Goal: Task Accomplishment & Management: Use online tool/utility

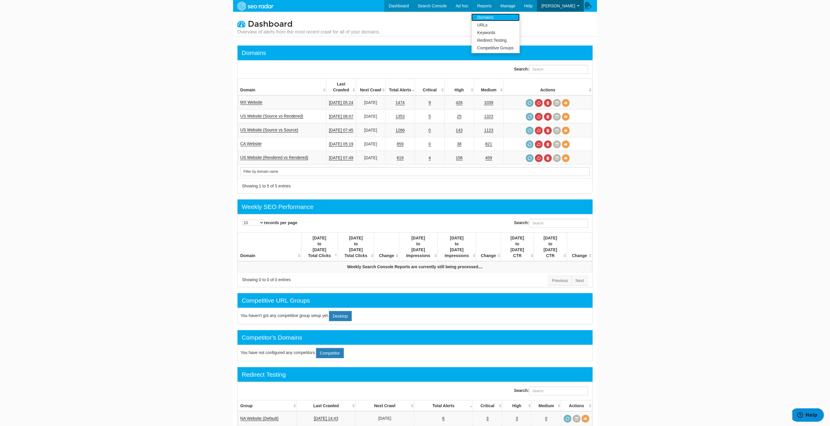
click at [501, 19] on link "Domains" at bounding box center [495, 18] width 48 height 8
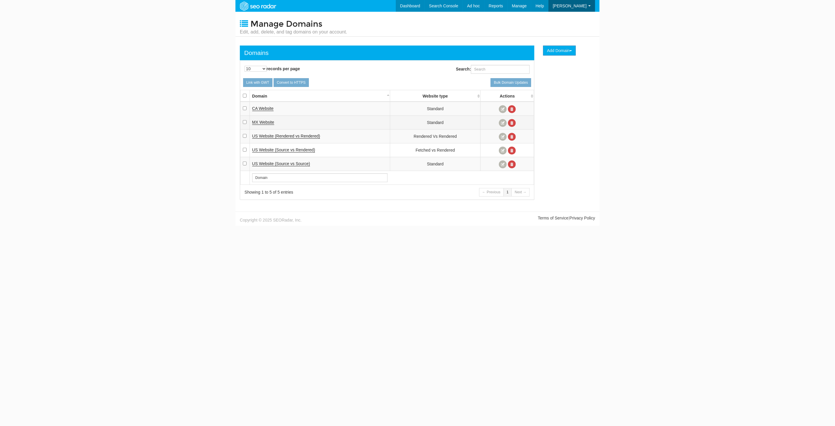
scroll to position [23, 0]
click at [298, 134] on span "US Website (Rendered vs Rendered" at bounding box center [285, 136] width 67 height 5
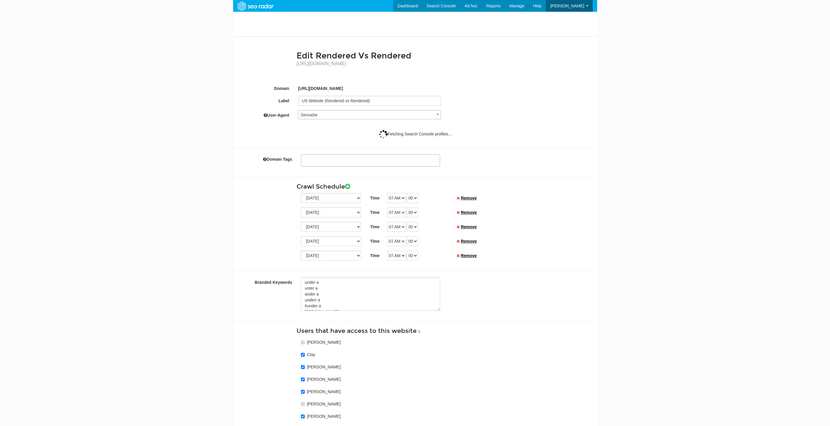
select select
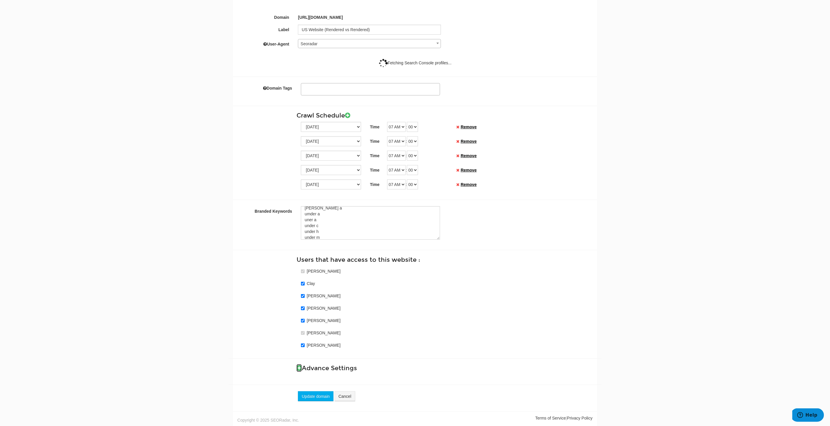
click at [299, 366] on icon at bounding box center [298, 368] width 5 height 6
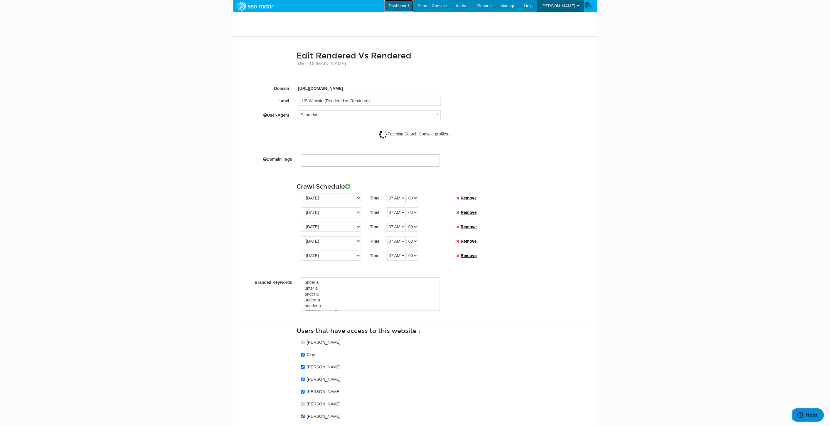
click at [410, 2] on link "Dashboard" at bounding box center [398, 6] width 29 height 12
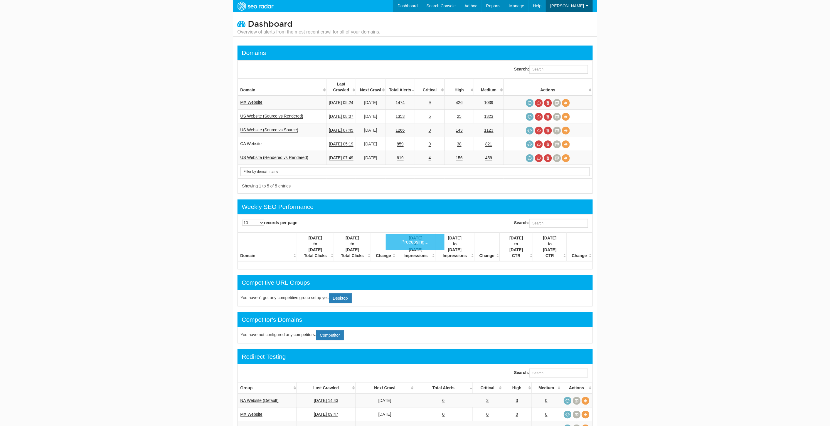
scroll to position [23, 0]
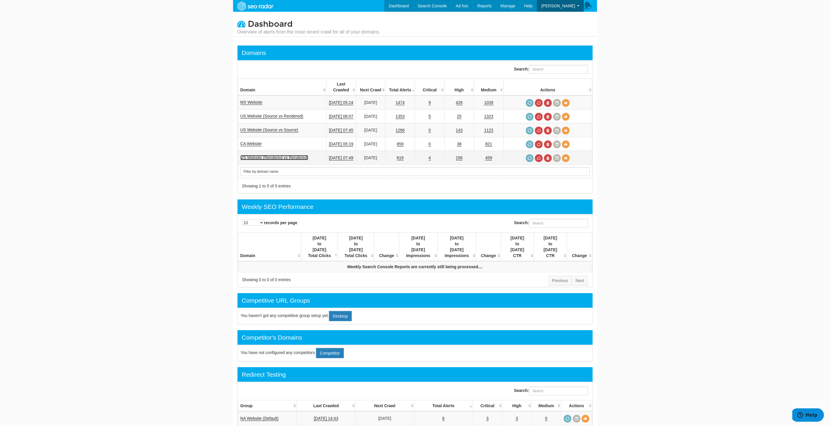
click at [279, 155] on link "US Website (Rendered vs Rendered)" at bounding box center [274, 157] width 68 height 5
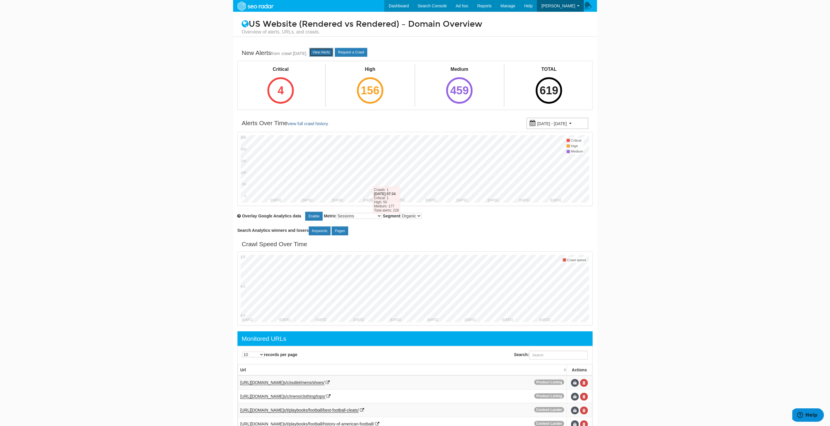
click at [328, 50] on link "View Alerts" at bounding box center [321, 52] width 24 height 9
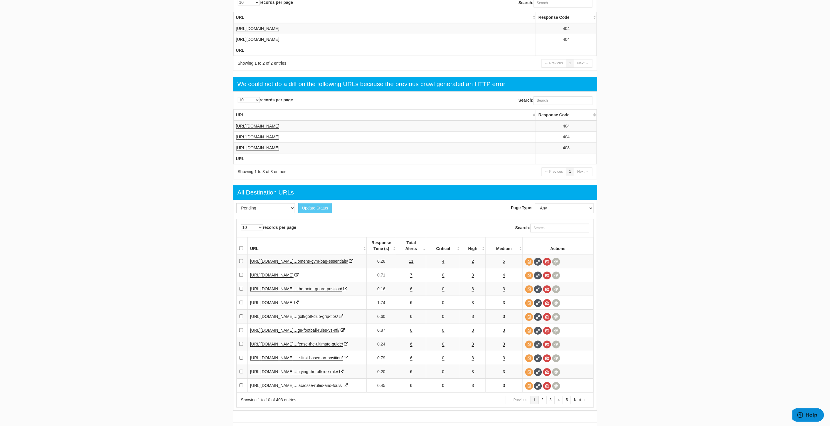
scroll to position [685, 0]
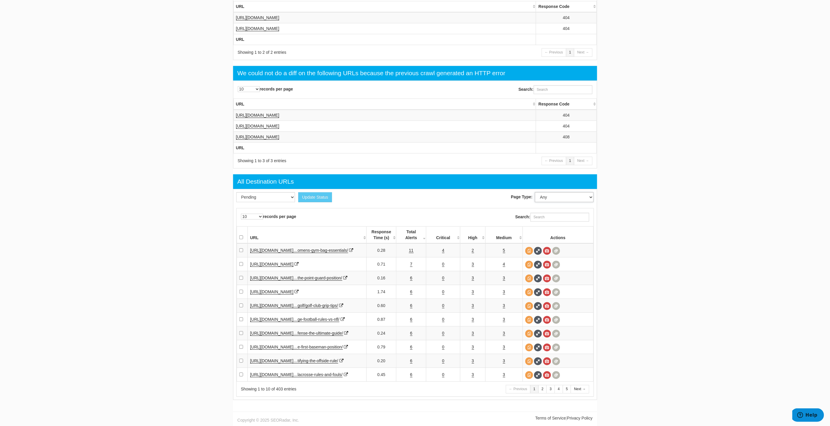
click at [542, 192] on select "Any Other Home Content Lander Pipeline Product Listing Product Detail" at bounding box center [564, 197] width 59 height 10
click at [255, 192] on select "Pending Viewed Resolved" at bounding box center [265, 197] width 59 height 10
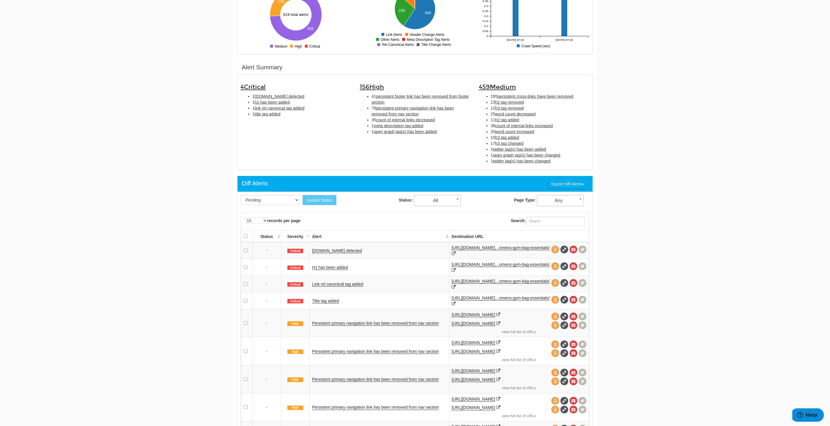
scroll to position [65, 0]
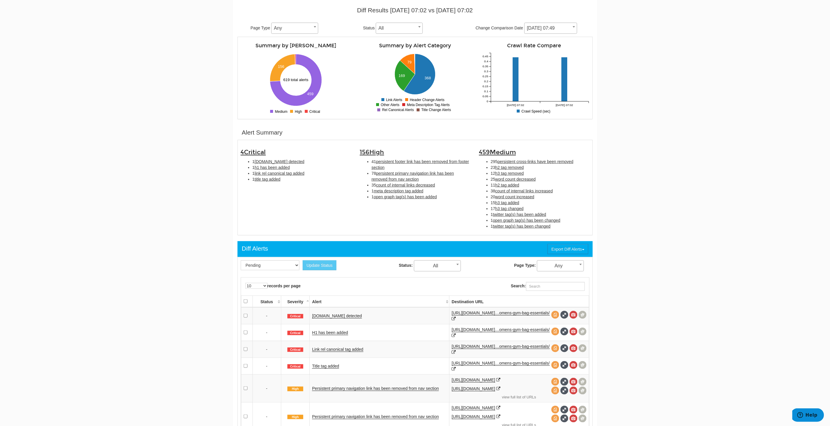
click at [697, 282] on body "Dashboard Search Console Keyword Winners and Losers Page Winners and Losers Arc…" at bounding box center [415, 148] width 830 height 426
click at [574, 266] on span "Any" at bounding box center [560, 266] width 46 height 8
click at [673, 273] on body "Dashboard Search Console Keyword Winners and Losers Page Winners and Losers Arc…" at bounding box center [415, 148] width 830 height 426
click at [440, 262] on span "All" at bounding box center [437, 266] width 46 height 8
click at [277, 260] on select "Pending Viewed Resolved" at bounding box center [270, 265] width 59 height 10
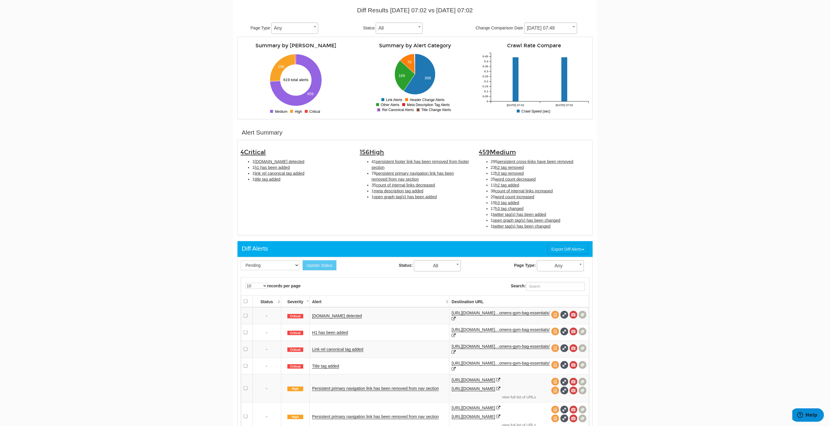
click at [157, 248] on body "Dashboard Search Console Keyword Winners and Losers Page Winners and Losers Arc…" at bounding box center [415, 148] width 830 height 426
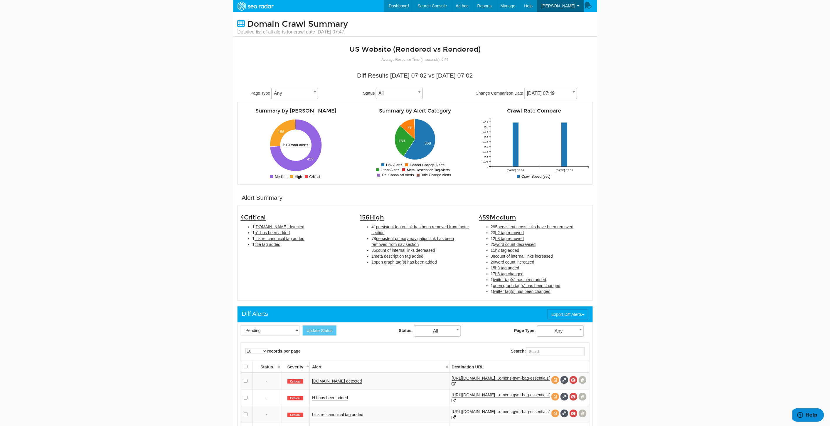
click at [276, 90] on span "Any" at bounding box center [294, 93] width 46 height 8
click at [401, 92] on span "All" at bounding box center [399, 93] width 46 height 8
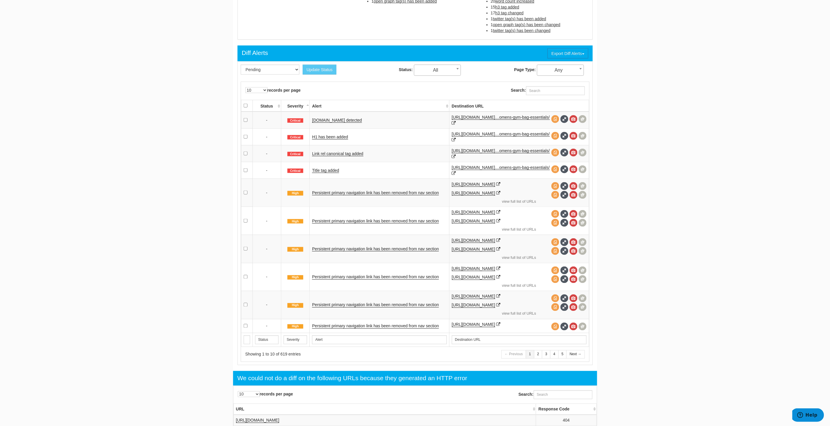
scroll to position [326, 0]
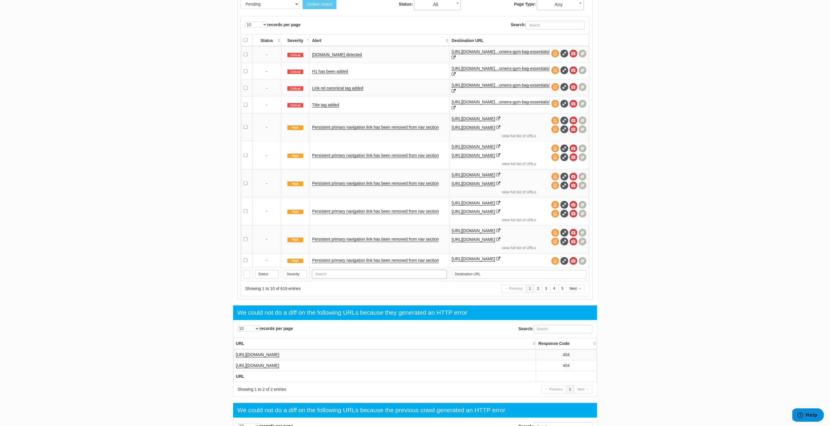
click at [398, 276] on input "text" at bounding box center [379, 274] width 134 height 9
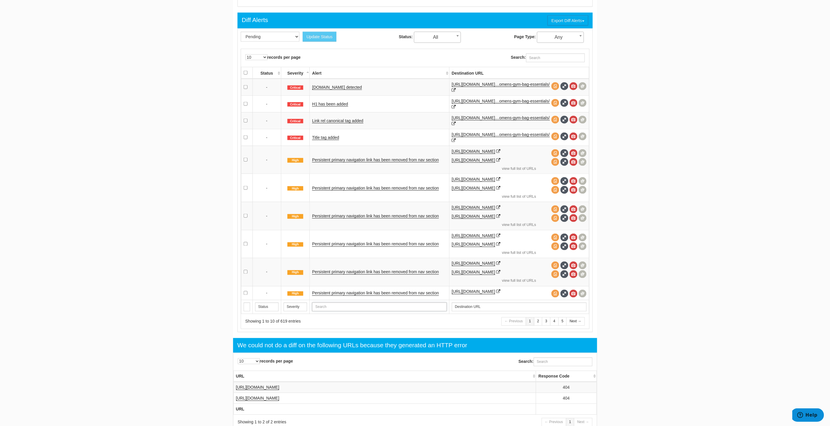
scroll to position [261, 0]
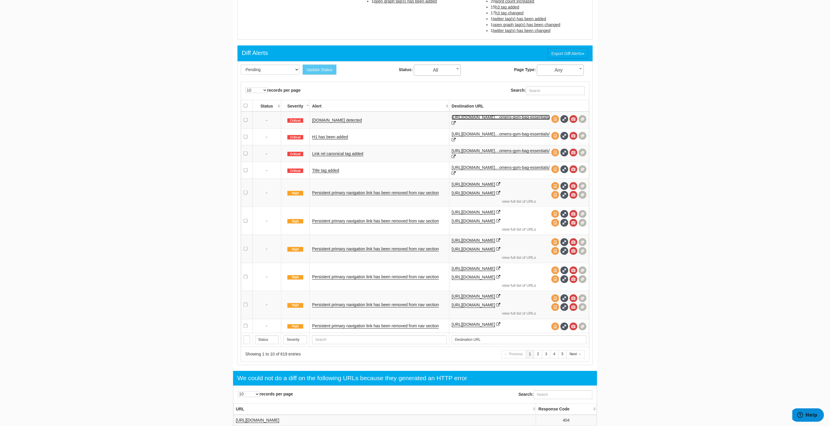
type input "Alert"
click at [480, 117] on link "[URL][DOMAIN_NAME]…omens-gym-bag-essentials/" at bounding box center [501, 117] width 98 height 5
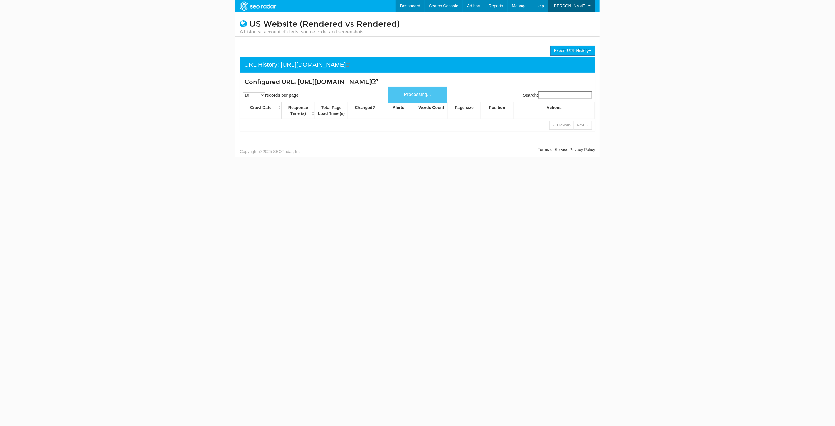
scroll to position [23, 0]
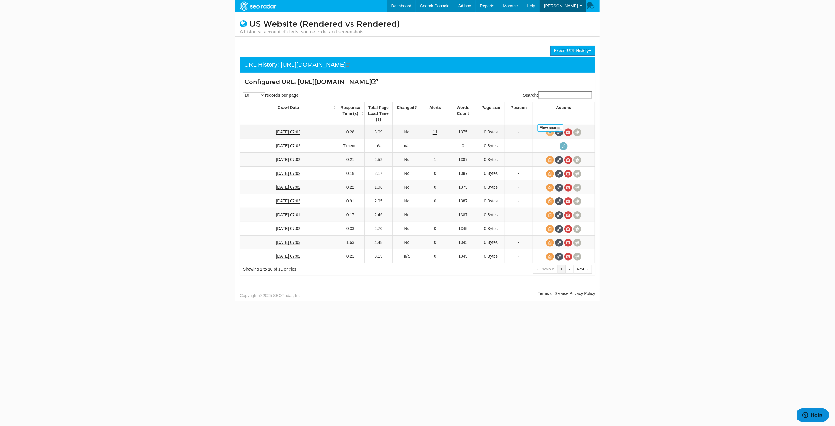
click at [549, 136] on span at bounding box center [550, 132] width 8 height 8
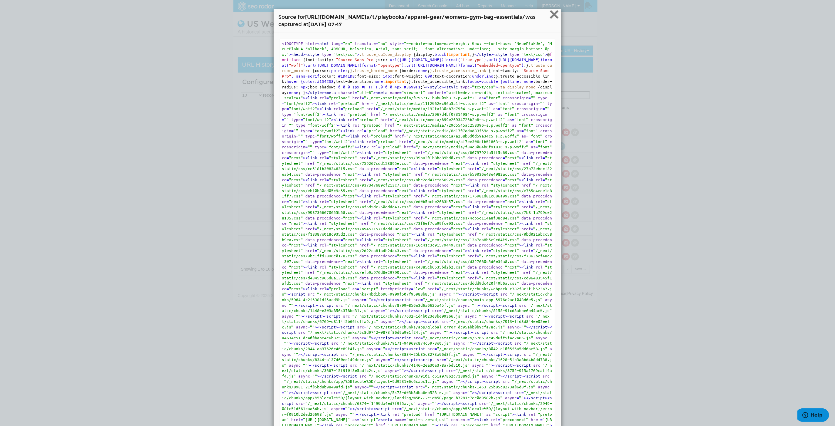
click at [550, 15] on span "×" at bounding box center [554, 14] width 10 height 20
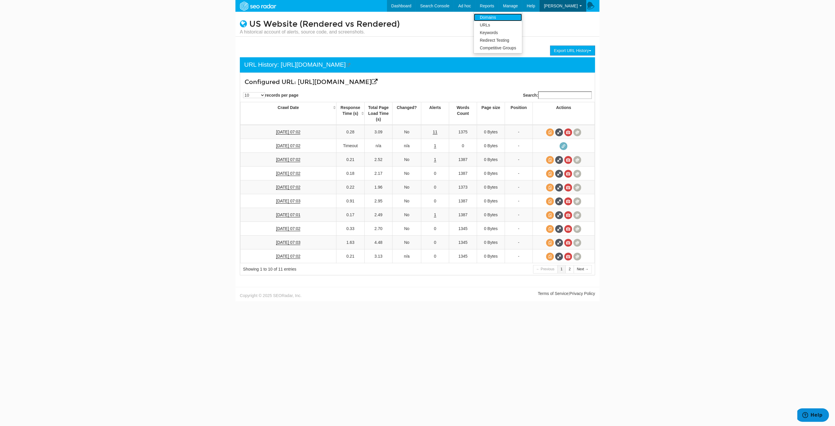
click at [499, 17] on link "Domains" at bounding box center [498, 18] width 48 height 8
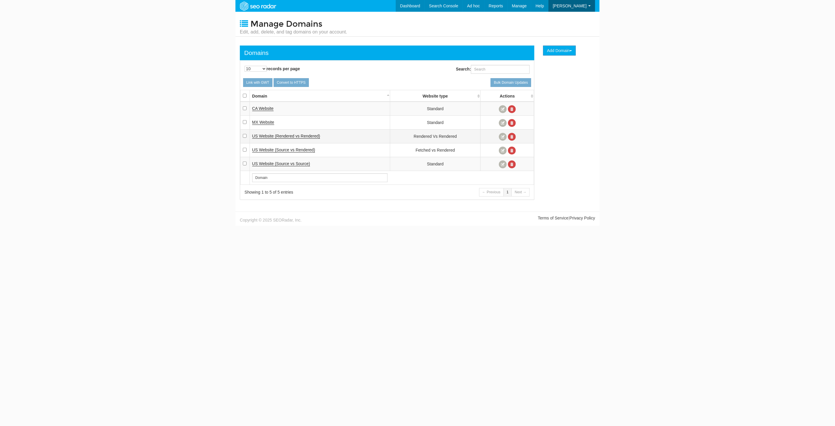
scroll to position [23, 0]
click at [309, 135] on span "US Website (Rendered vs Rendered" at bounding box center [285, 136] width 67 height 5
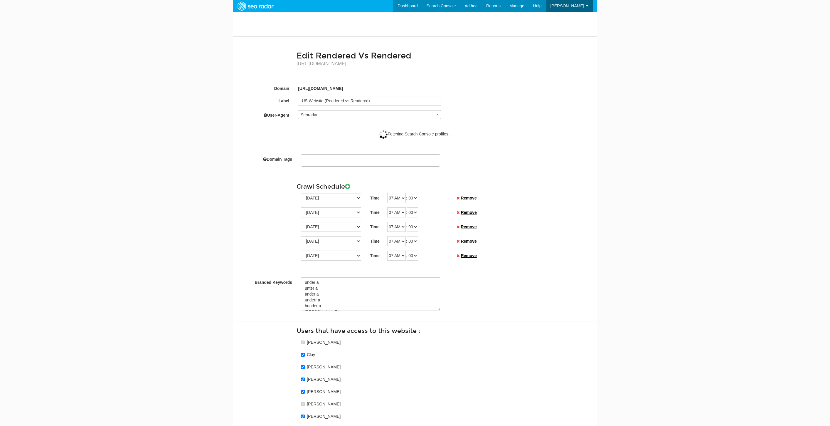
select select
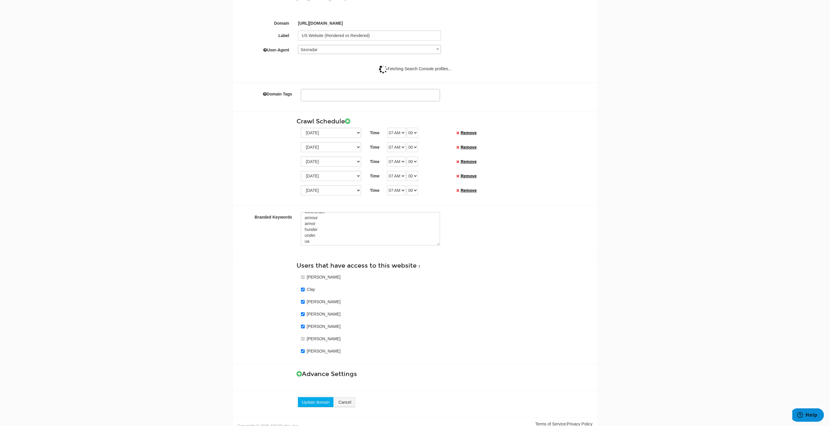
scroll to position [72, 0]
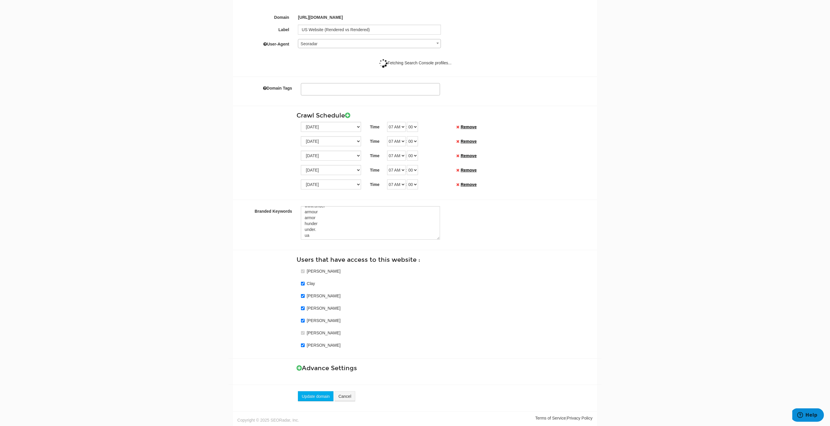
click at [303, 368] on h3 "Advance Settings" at bounding box center [444, 368] width 296 height 7
click at [301, 368] on icon at bounding box center [298, 368] width 5 height 6
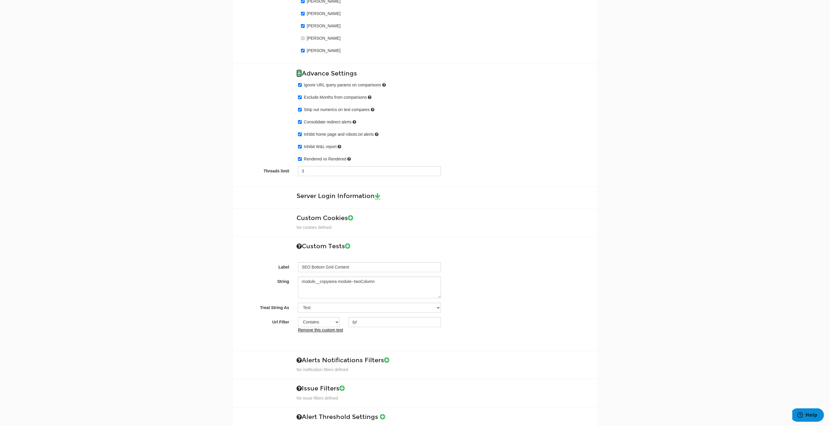
scroll to position [398, 0]
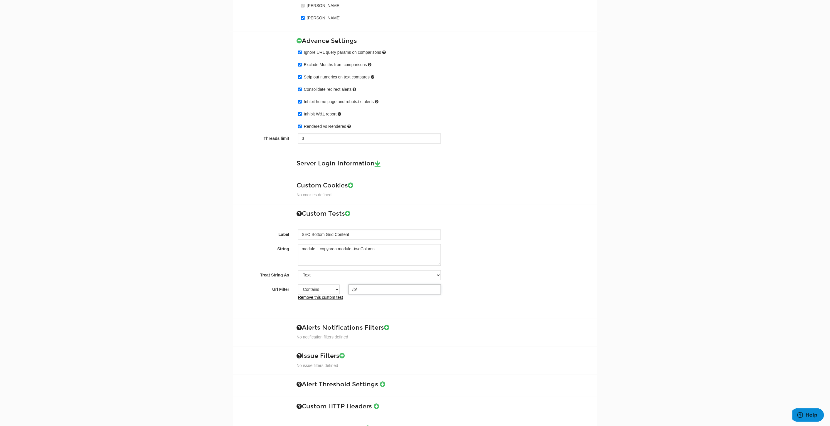
click at [354, 289] on input "/p/" at bounding box center [394, 289] width 92 height 10
type input "/c/"
drag, startPoint x: 385, startPoint y: 244, endPoint x: 232, endPoint y: 243, distance: 152.9
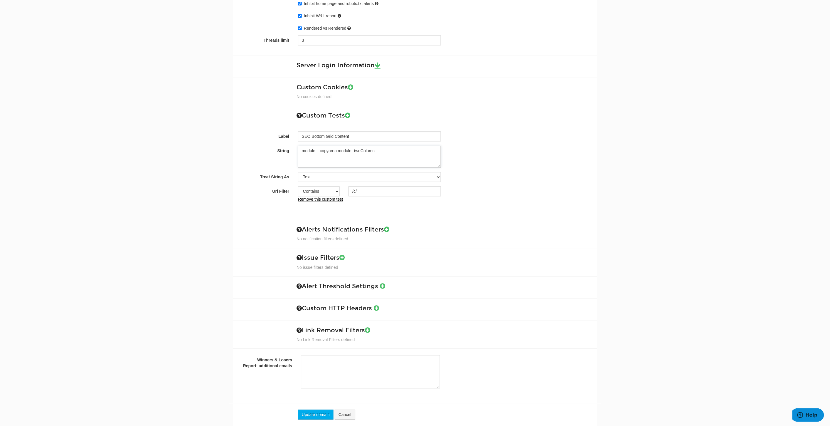
scroll to position [516, 0]
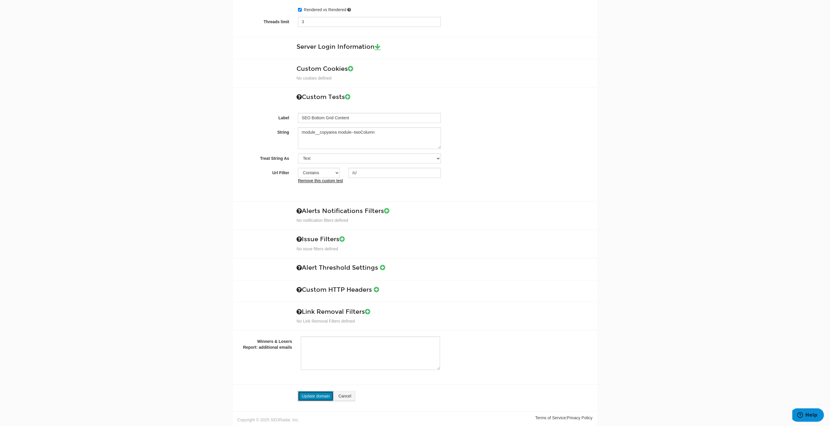
click at [319, 397] on button "Update domain" at bounding box center [316, 396] width 36 height 10
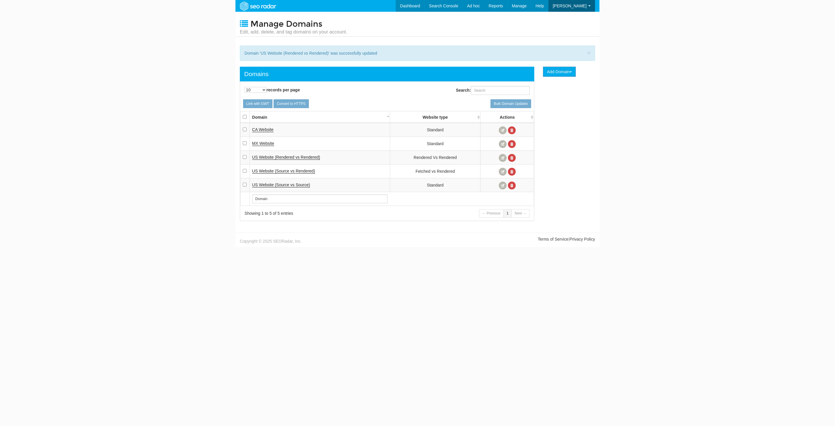
scroll to position [23, 0]
click at [416, 5] on link "Dashboard" at bounding box center [401, 6] width 29 height 12
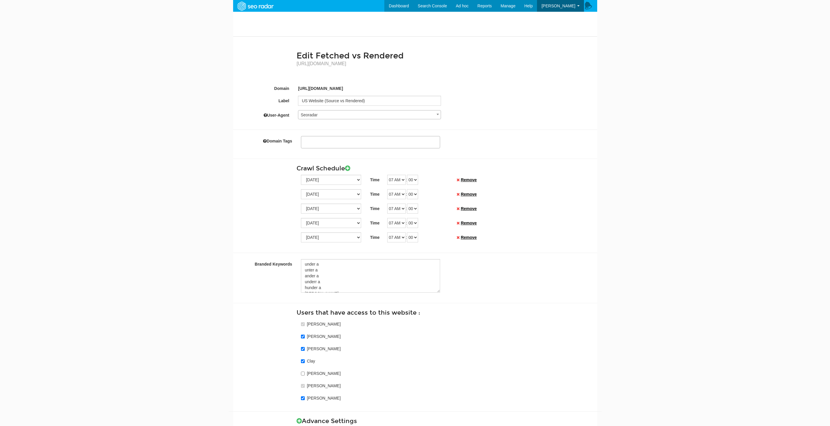
select select
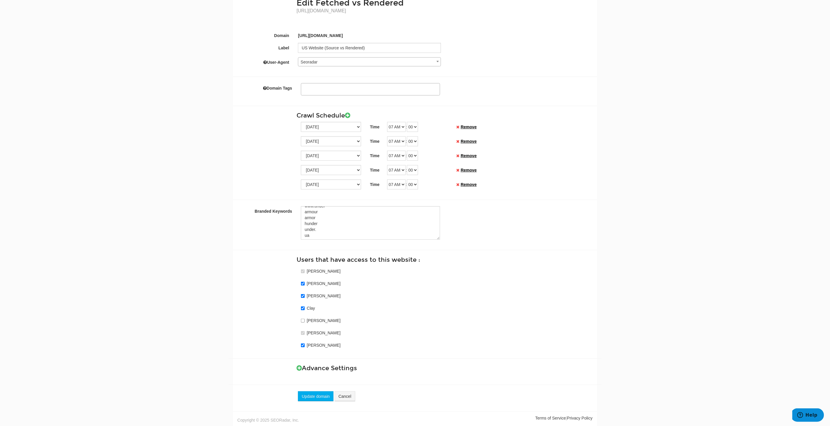
click at [303, 370] on h3 "Advance Settings" at bounding box center [444, 368] width 296 height 7
click at [301, 369] on icon at bounding box center [298, 368] width 5 height 6
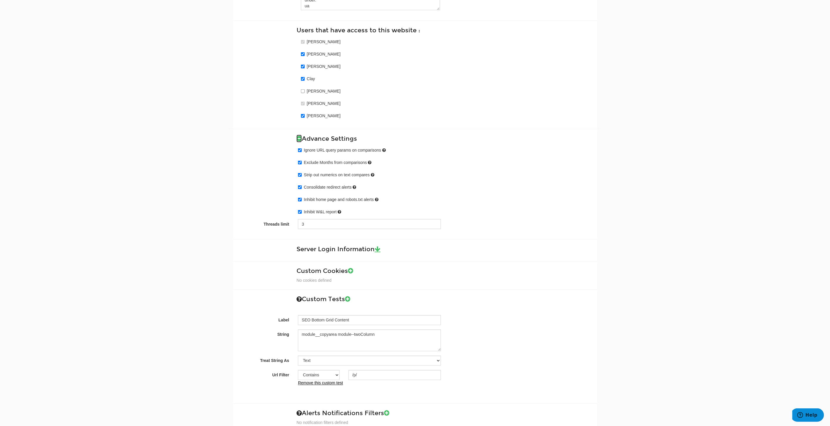
scroll to position [315, 0]
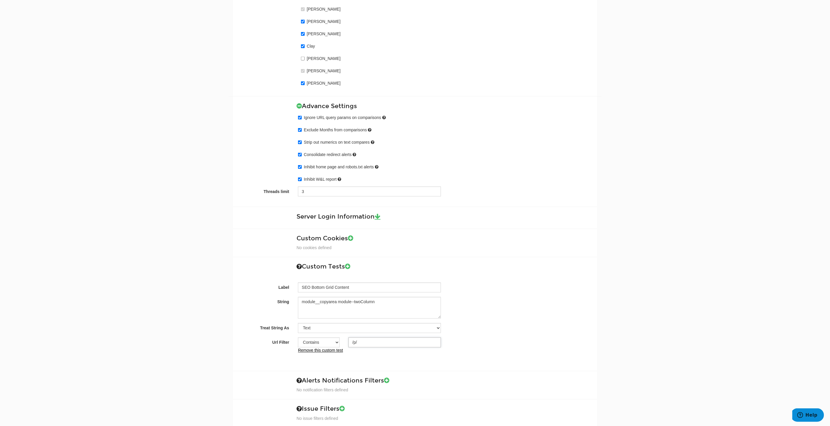
click at [353, 343] on input "/p/" at bounding box center [394, 342] width 92 height 10
click at [351, 345] on input "c/" at bounding box center [394, 342] width 92 height 10
type input "/c/"
click at [375, 323] on div "Label SEO Bottom Grid Content String module__copyarea module--twoColumn Treat S…" at bounding box center [414, 309] width 355 height 87
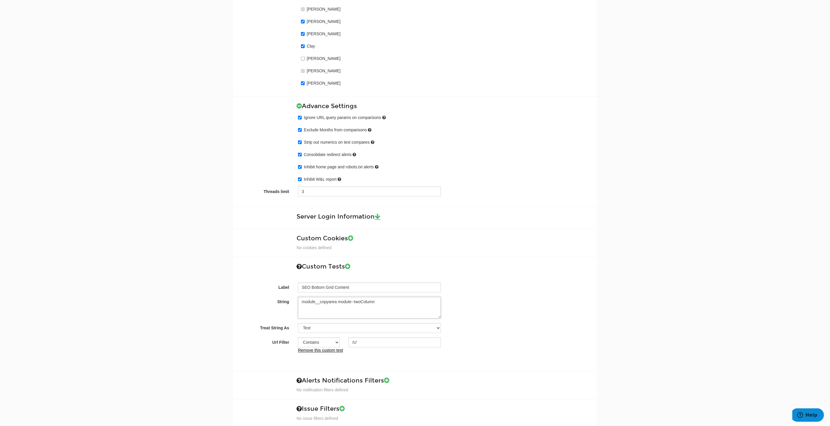
drag, startPoint x: 392, startPoint y: 304, endPoint x: 258, endPoint y: 299, distance: 134.3
click at [258, 299] on div "String module__copyarea module--twoColumn" at bounding box center [415, 308] width 364 height 22
drag, startPoint x: 377, startPoint y: 345, endPoint x: 335, endPoint y: 346, distance: 42.3
click at [326, 345] on div "Contains Exactly matches All /c/" at bounding box center [370, 342] width 152 height 10
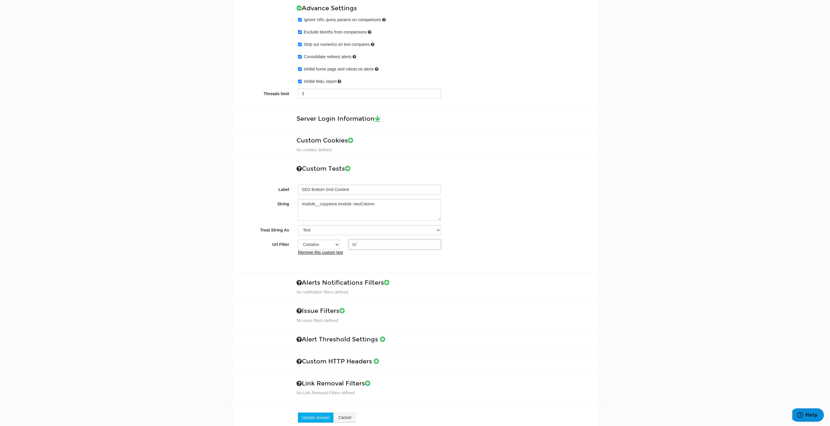
scroll to position [435, 0]
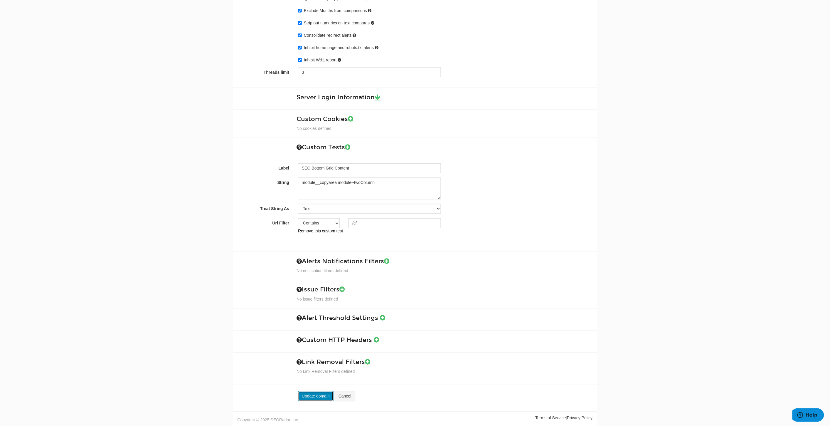
click at [323, 395] on button "Update domain" at bounding box center [316, 396] width 36 height 10
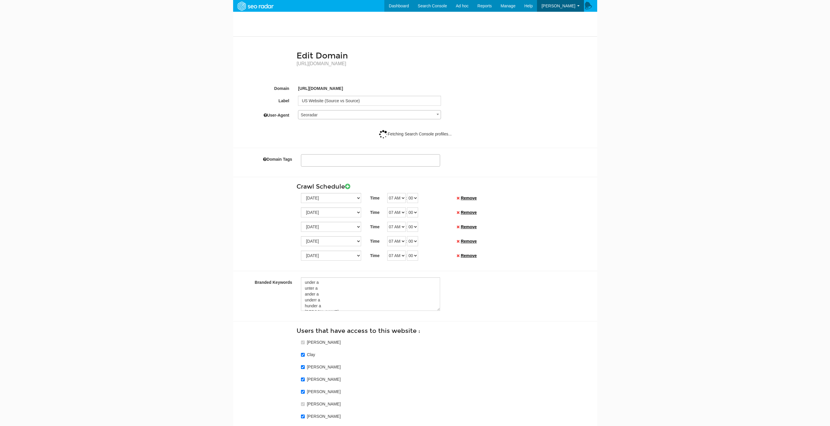
select select
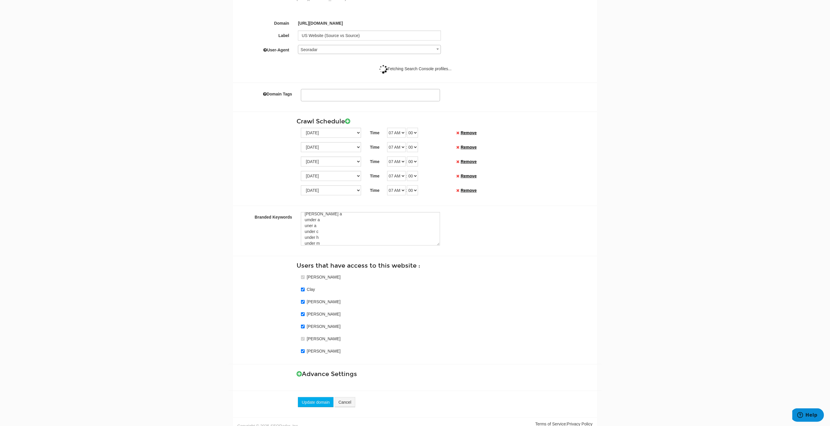
scroll to position [72, 0]
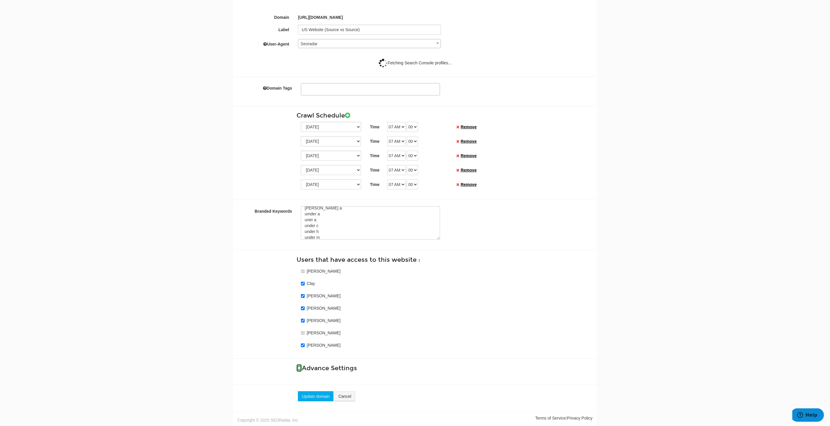
click at [300, 369] on icon at bounding box center [298, 368] width 5 height 6
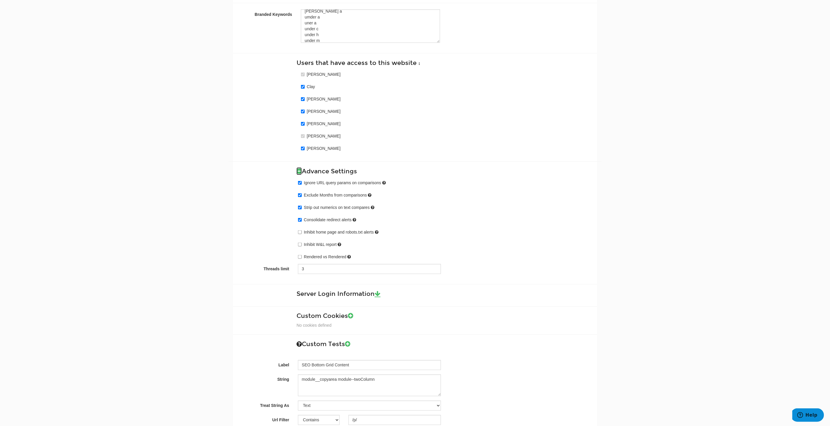
scroll to position [333, 0]
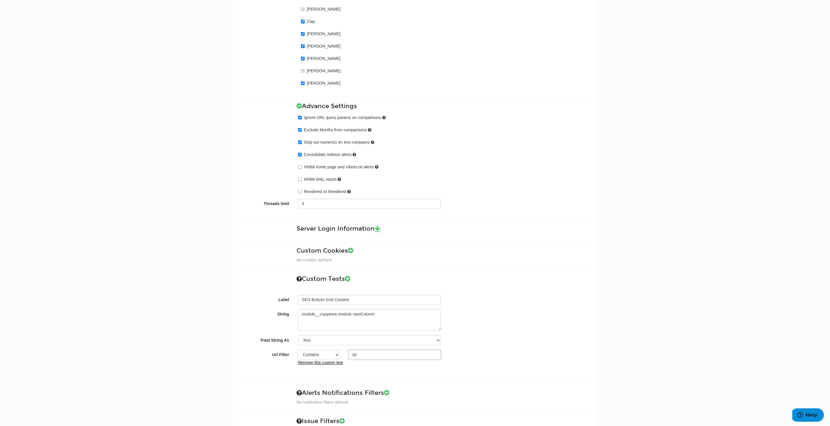
click at [353, 355] on input "/p/" at bounding box center [394, 355] width 92 height 10
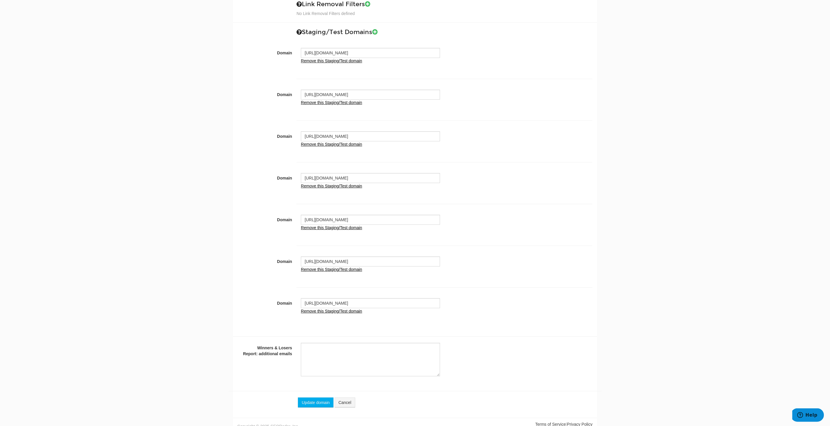
scroll to position [830, 0]
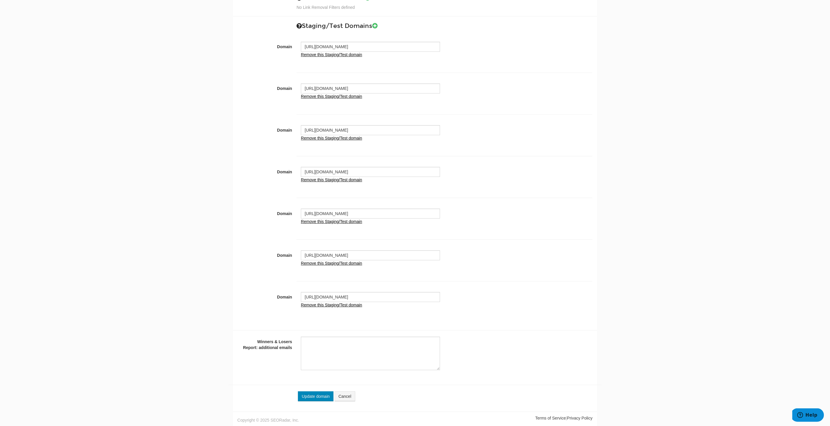
type input "/c/"
click at [318, 395] on button "Update domain" at bounding box center [316, 396] width 36 height 10
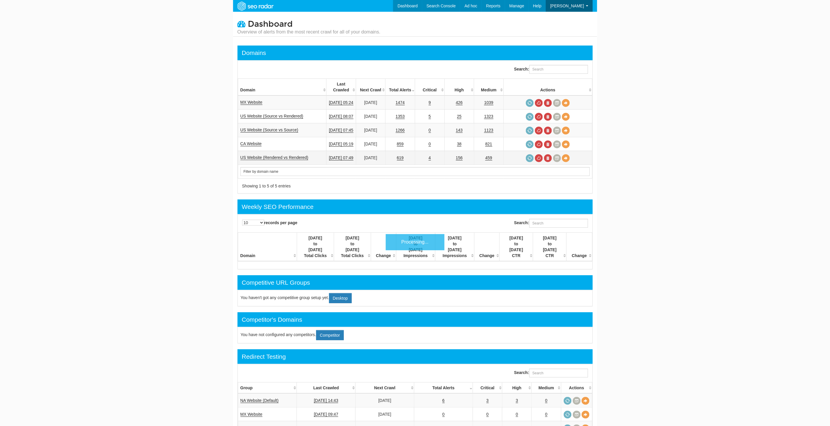
scroll to position [23, 0]
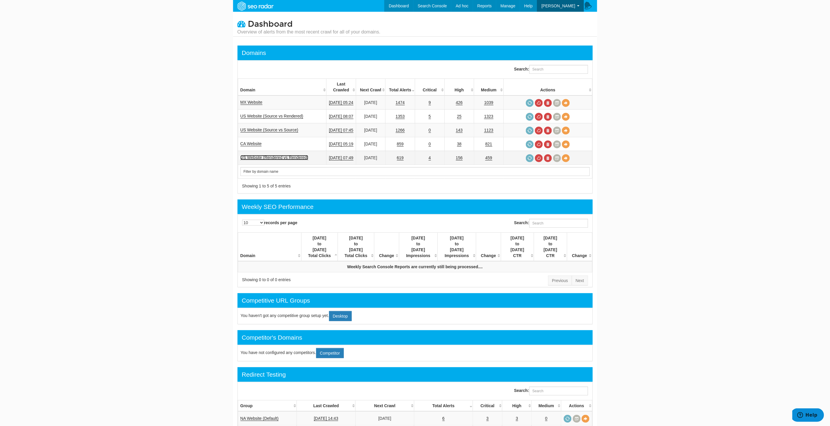
click at [291, 155] on link "US Website (Rendered vs Rendered)" at bounding box center [274, 157] width 68 height 5
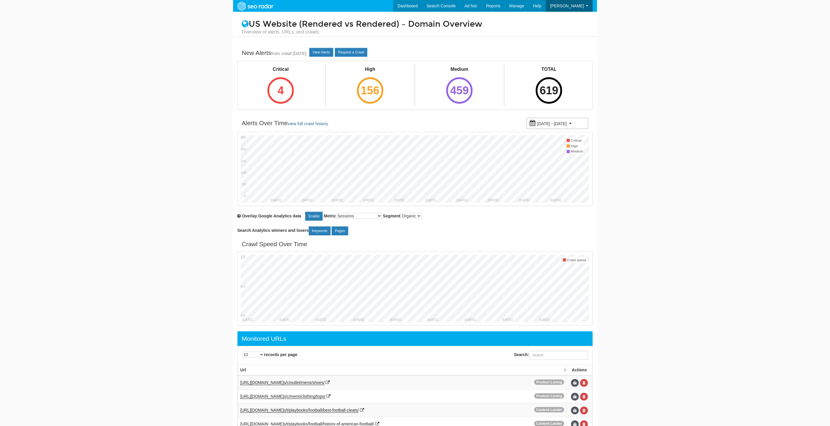
scroll to position [23, 0]
click at [326, 53] on link "View Alerts" at bounding box center [321, 52] width 24 height 9
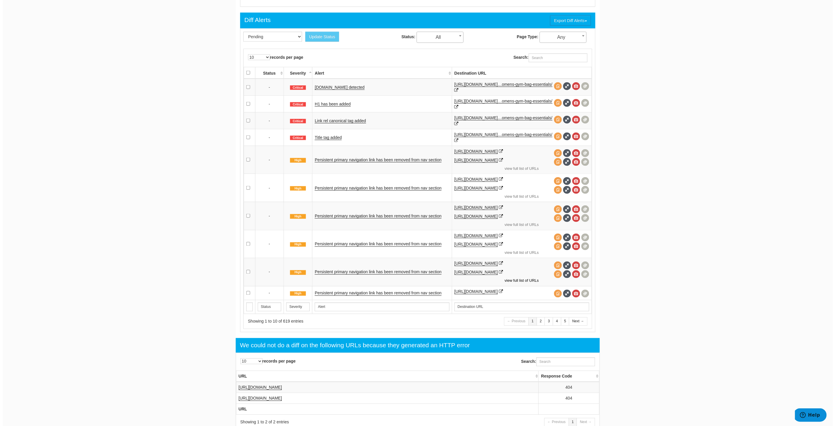
scroll to position [261, 0]
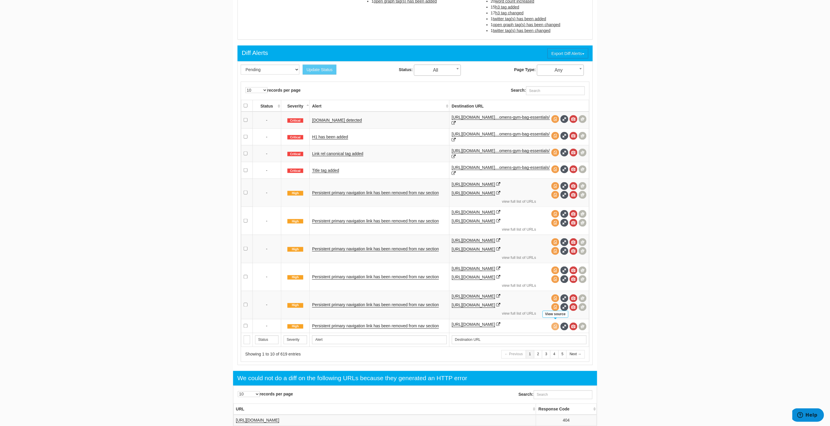
click at [554, 323] on span at bounding box center [555, 326] width 8 height 8
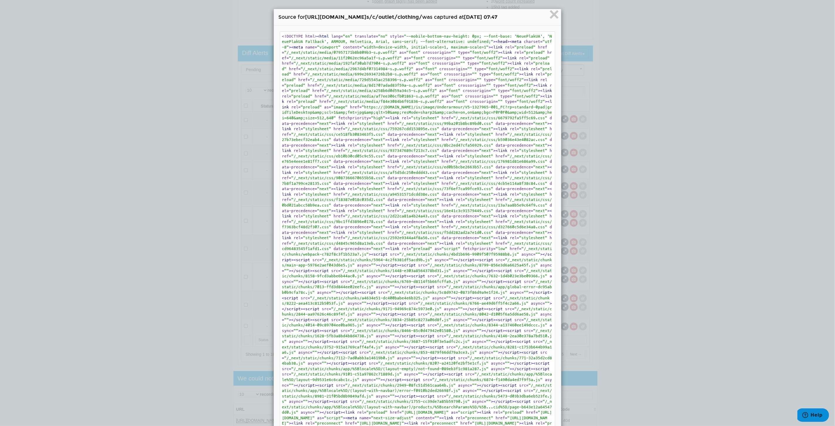
click at [496, 147] on span "data-precedence" at bounding box center [513, 145] width 35 height 4
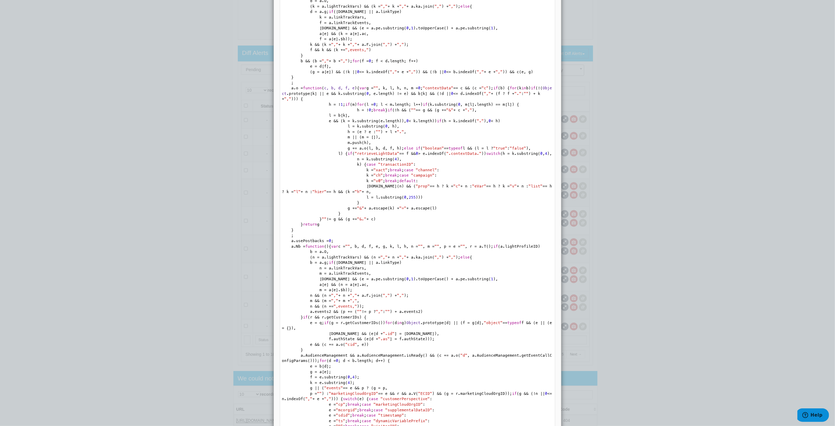
scroll to position [1174, 0]
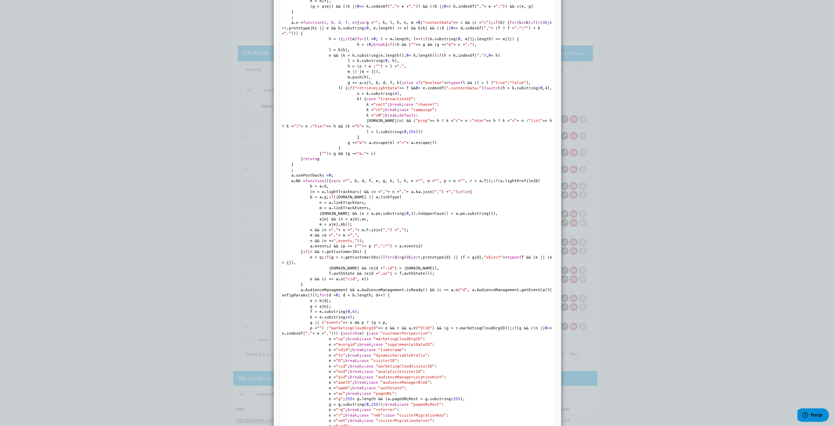
click at [655, 182] on div "× Source for https://www.underarmour.com/en-u s/c/outlet/clothing/ was captured…" at bounding box center [417, 213] width 835 height 426
click at [673, 96] on div "× Source for https://www.underarmour.com/en-u s/c/outlet/clothing/ was captured…" at bounding box center [417, 213] width 835 height 426
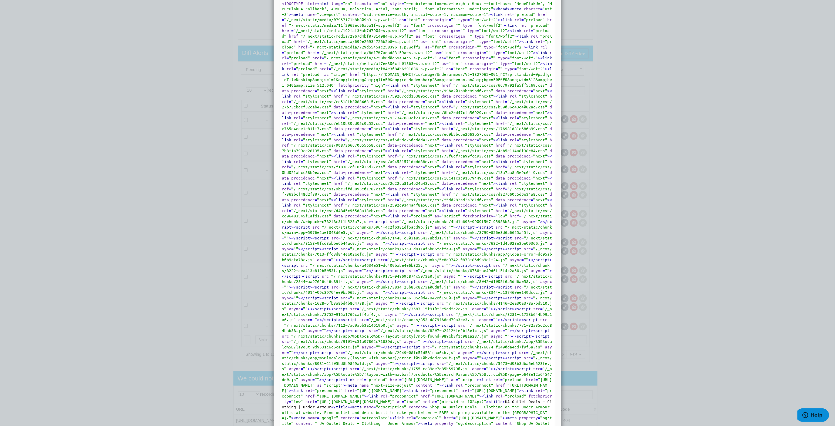
scroll to position [0, 0]
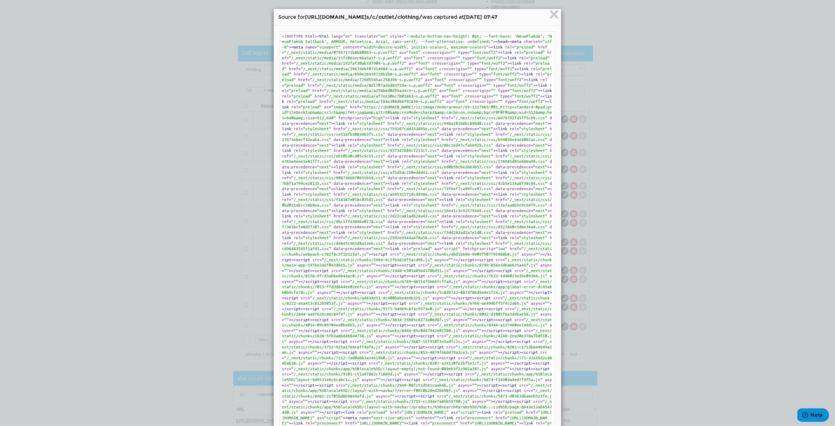
click at [465, 136] on span ""stylesheet"" at bounding box center [479, 134] width 28 height 4
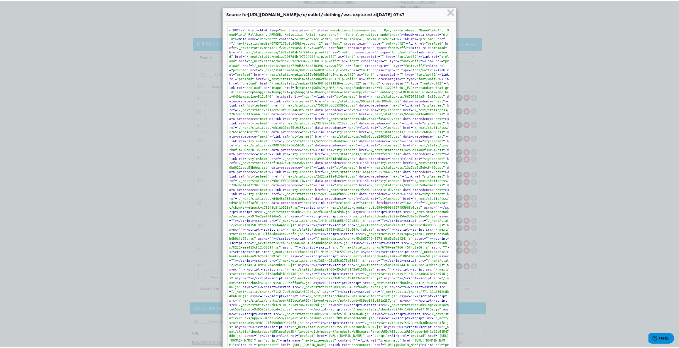
scroll to position [23, 0]
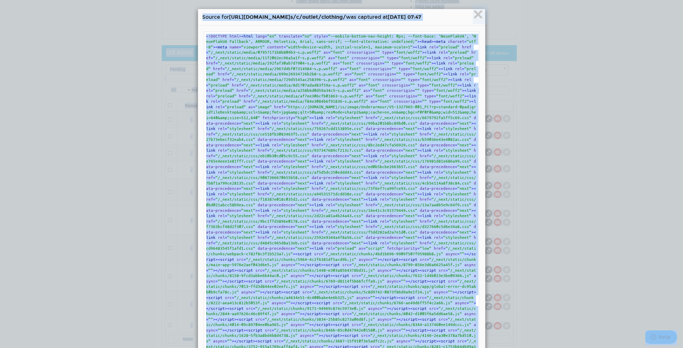
copy body "Dashboard Search Console Keyword Winners and Losers Page Winners and Losers Arc…"
click at [478, 10] on span "×" at bounding box center [478, 14] width 10 height 20
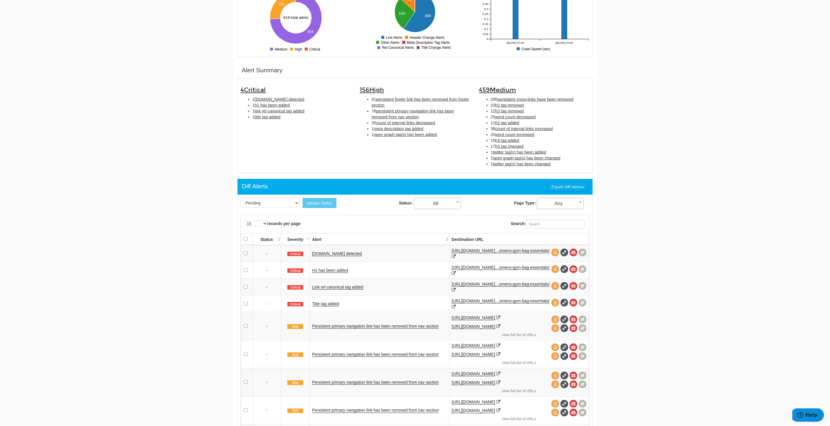
scroll to position [0, 0]
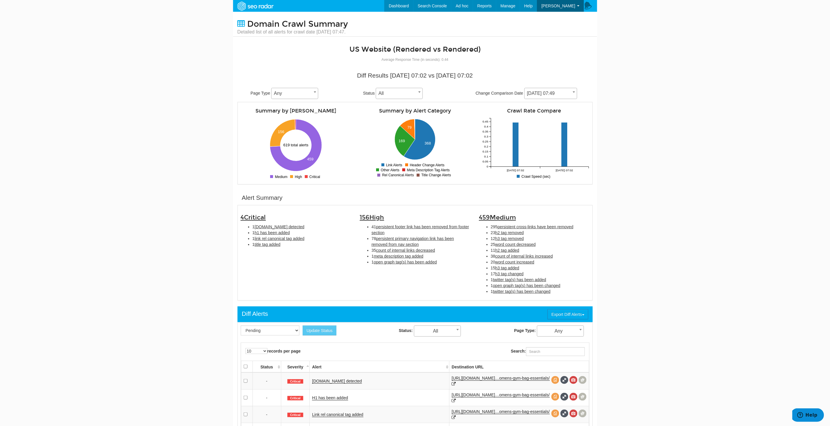
click at [710, 181] on body "Dashboard Search Console Keyword Winners and Losers Page Winners and Losers Arc…" at bounding box center [415, 213] width 830 height 426
click at [492, 15] on link "Domains" at bounding box center [495, 18] width 48 height 8
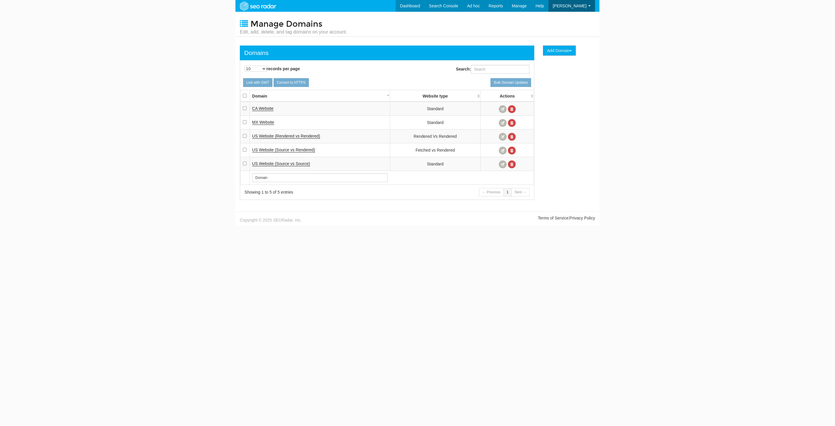
scroll to position [23, 0]
click at [303, 134] on span "US Website (Rendered vs Rendered" at bounding box center [285, 136] width 67 height 5
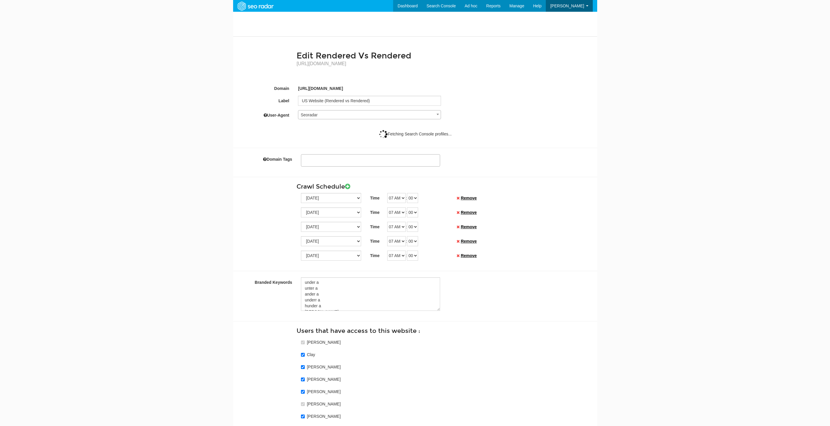
select select
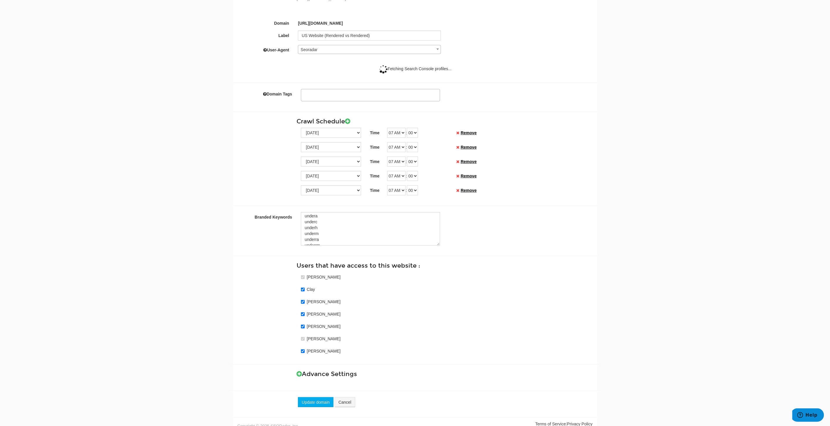
scroll to position [72, 0]
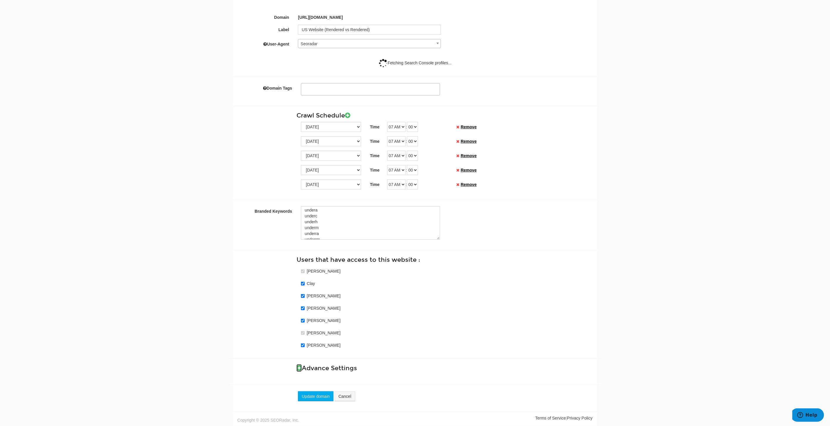
click at [298, 364] on link at bounding box center [298, 368] width 5 height 8
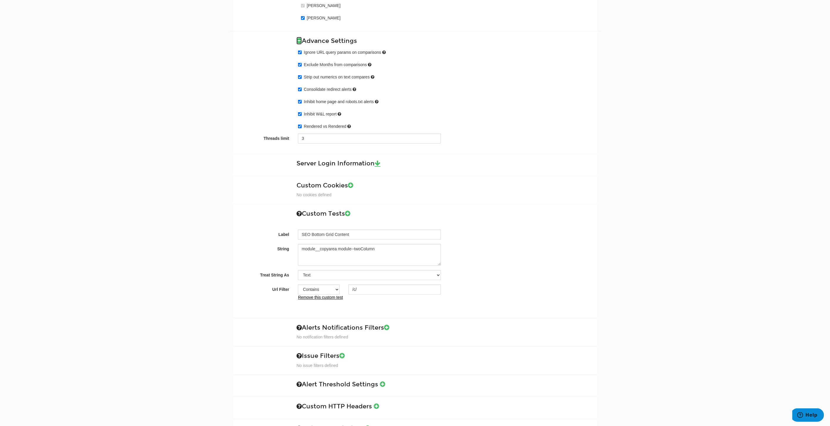
scroll to position [431, 0]
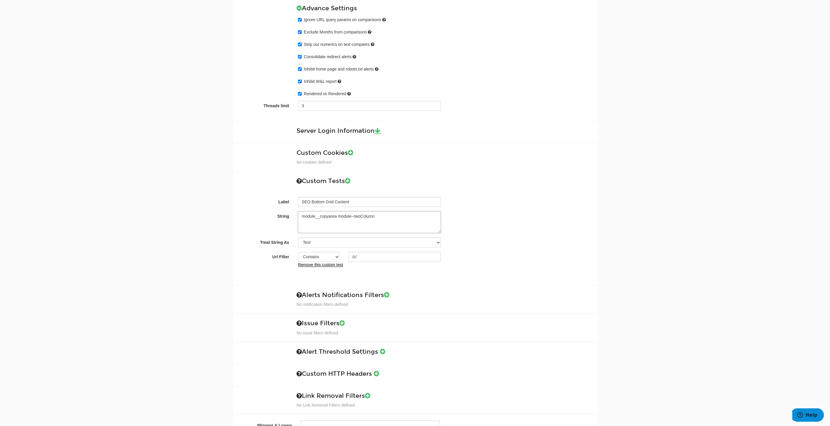
drag, startPoint x: 379, startPoint y: 213, endPoint x: 271, endPoint y: 210, distance: 107.8
click at [271, 210] on div "Label SEO Bottom Grid Content String module__copyarea module--twoColumn Treat S…" at bounding box center [414, 223] width 355 height 87
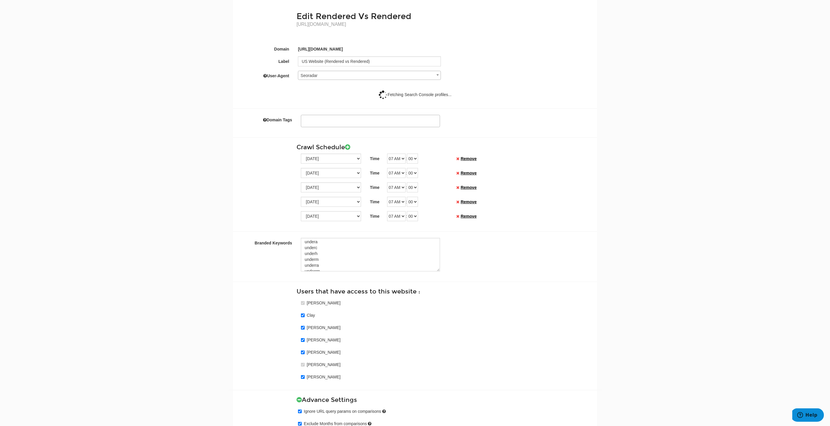
scroll to position [0, 0]
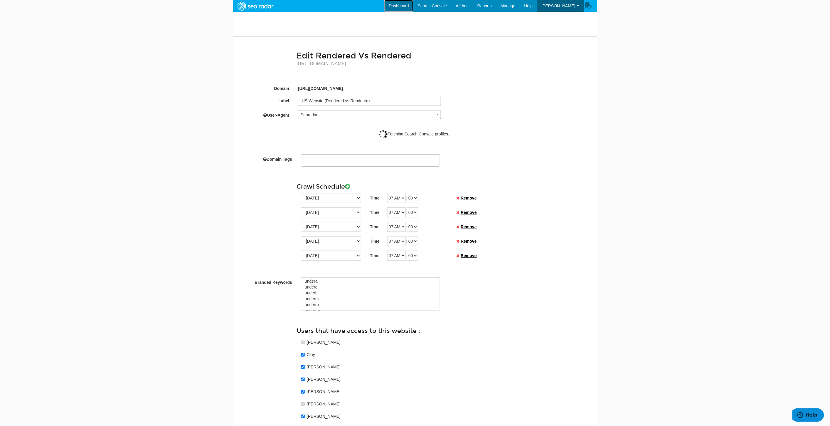
click at [412, 5] on link "Dashboard" at bounding box center [398, 6] width 29 height 12
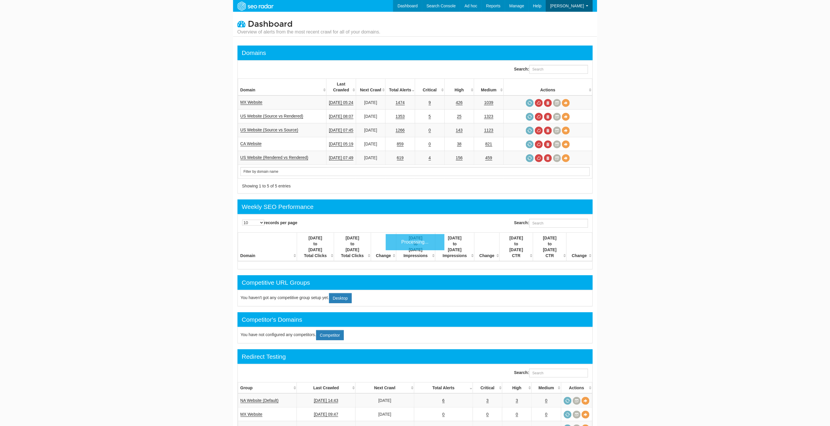
scroll to position [23, 0]
click at [558, 69] on input "Search:" at bounding box center [558, 69] width 59 height 9
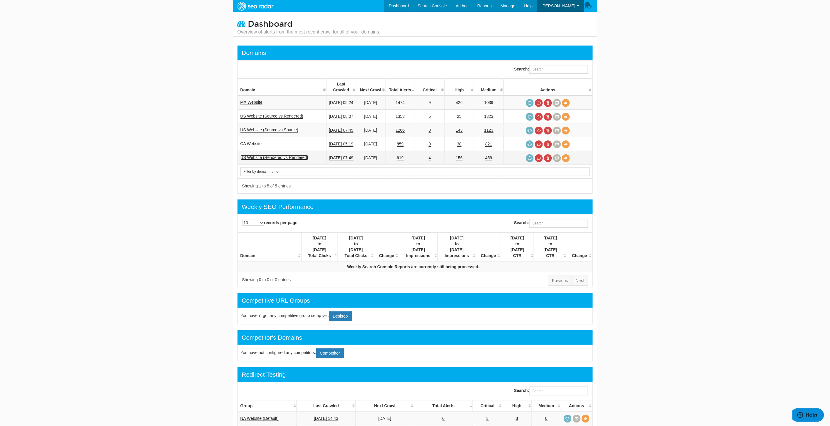
click at [277, 155] on link "US Website (Rendered vs Rendered)" at bounding box center [274, 157] width 68 height 5
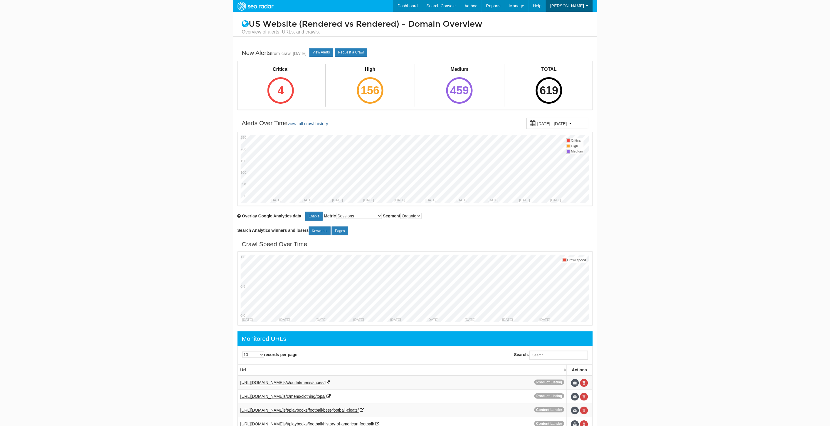
scroll to position [23, 0]
click at [647, 124] on body "Dashboard Search Console Keyword Winners and Losers Page Winners and Losers Arc…" at bounding box center [415, 213] width 830 height 426
click at [330, 54] on link "View Alerts" at bounding box center [321, 52] width 24 height 9
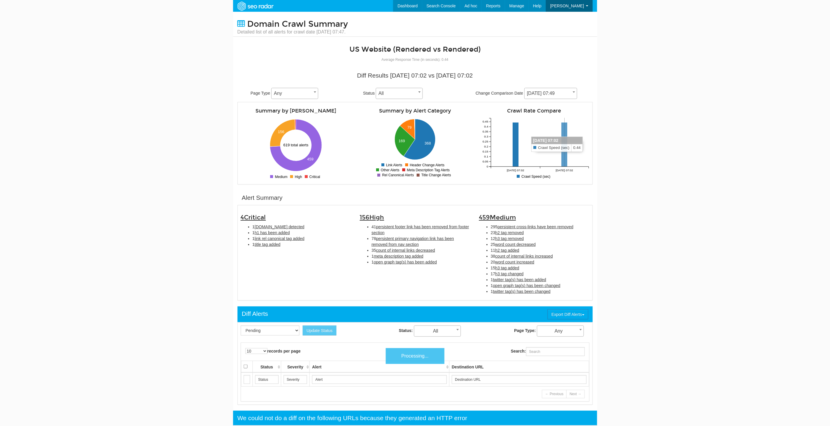
scroll to position [23, 0]
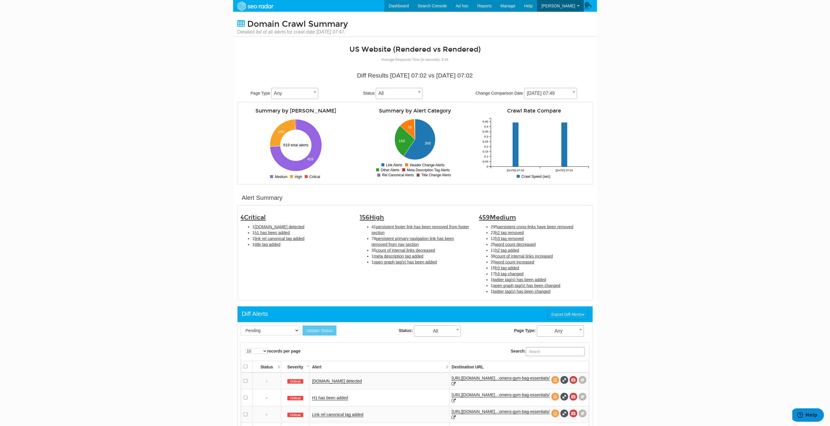
click at [541, 347] on input "Search:" at bounding box center [555, 351] width 59 height 9
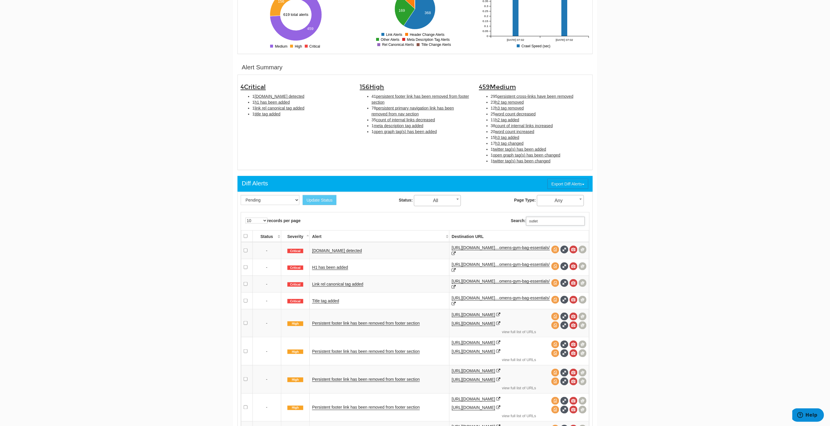
scroll to position [163, 0]
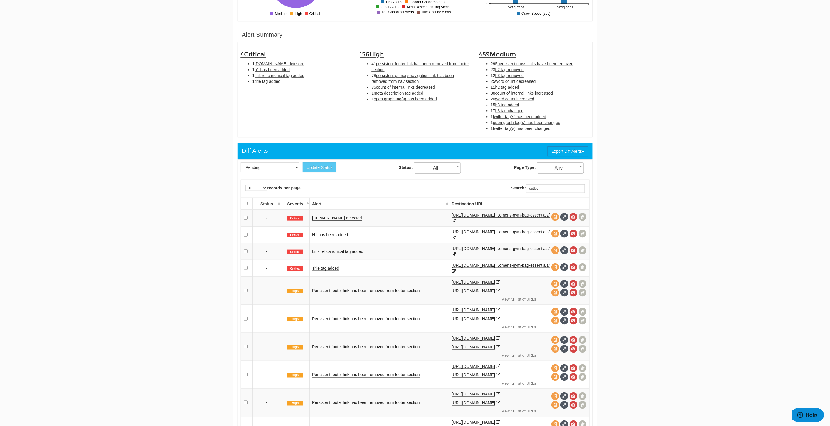
click at [561, 194] on div "Search: outlet" at bounding box center [548, 189] width 74 height 10
click at [555, 190] on input "outlet" at bounding box center [555, 188] width 59 height 9
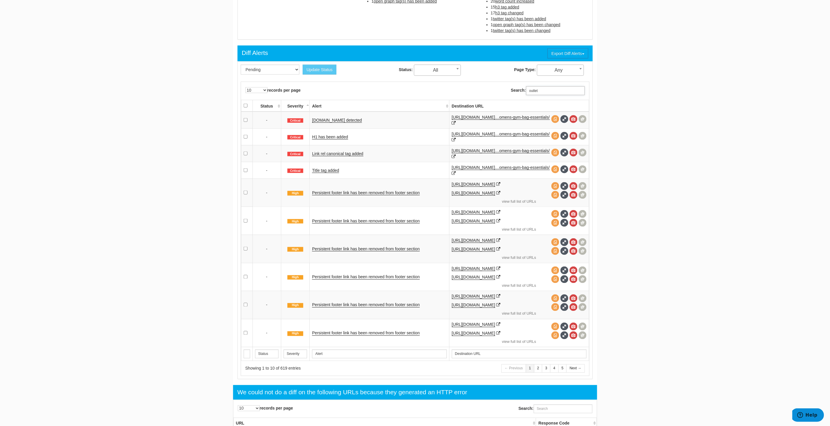
drag, startPoint x: 554, startPoint y: 91, endPoint x: 521, endPoint y: 92, distance: 32.9
click at [521, 92] on label "Search: outlet" at bounding box center [548, 90] width 74 height 9
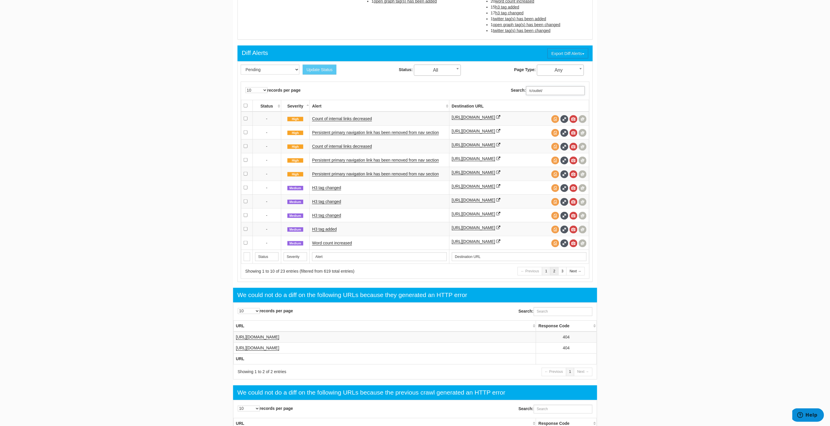
type input "/c/outlet/"
click at [555, 275] on link "2" at bounding box center [554, 271] width 9 height 9
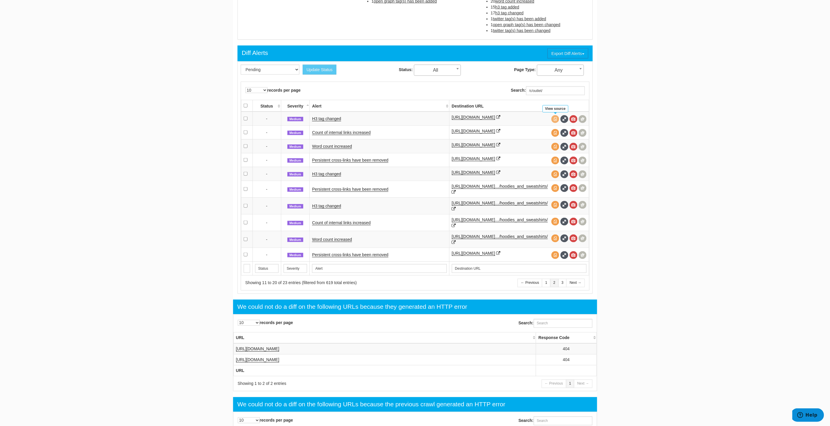
click at [557, 117] on span at bounding box center [555, 119] width 8 height 8
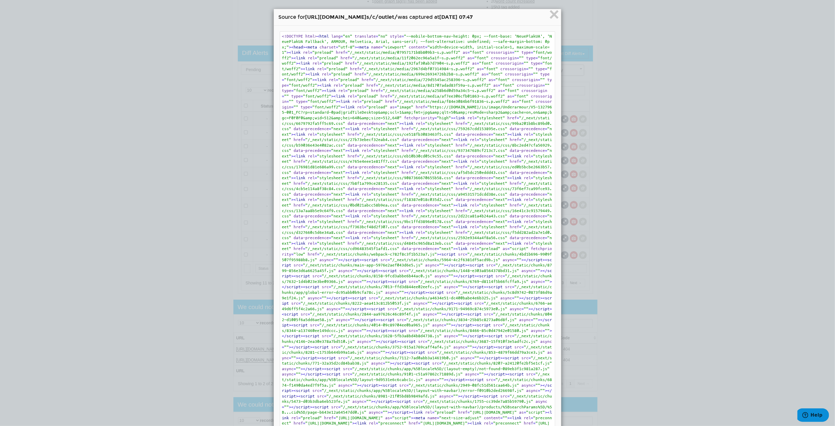
click at [362, 113] on span ""https://[DOMAIN_NAME]/is/image/Underarmour/V5-1327965-001_FC?rp=standard-0pad|…" at bounding box center [417, 112] width 270 height 15
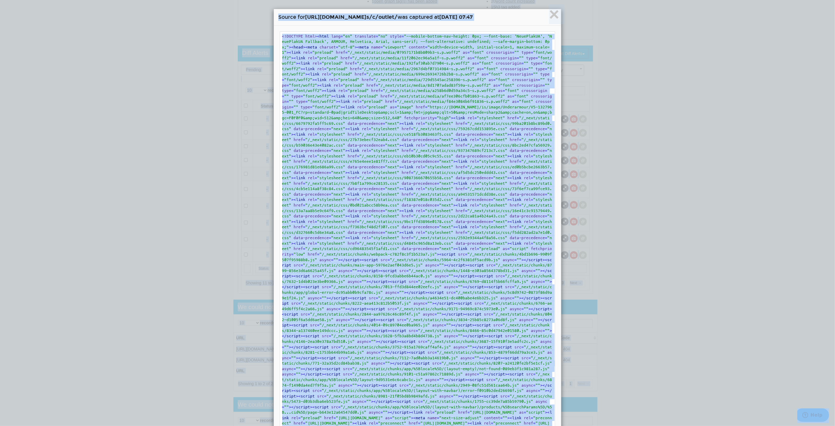
click at [392, 98] on span ""/_next/static/media/af7ee306cfb01863-s.p.woff2"" at bounding box center [448, 96] width 113 height 4
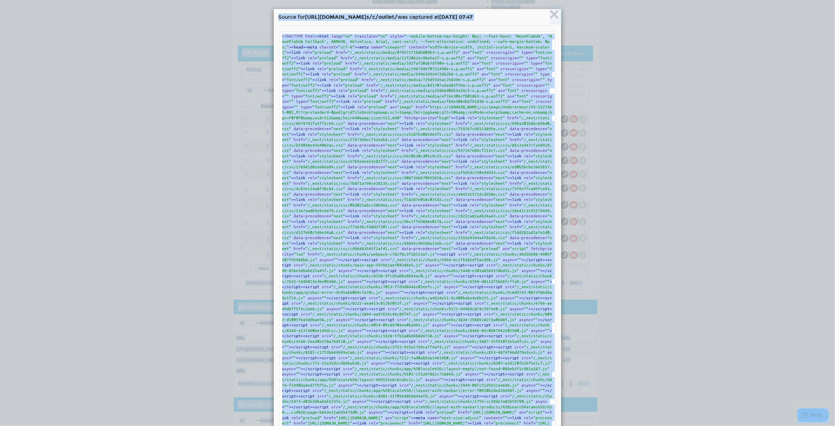
copy body "Dashboard Search Console Keyword Winners and Losers Page Winners and Losers Arc…"
click at [378, 87] on span ""/_next/static/media/8d1707adad83f59a-s.p.woff2"" at bounding box center [434, 85] width 113 height 4
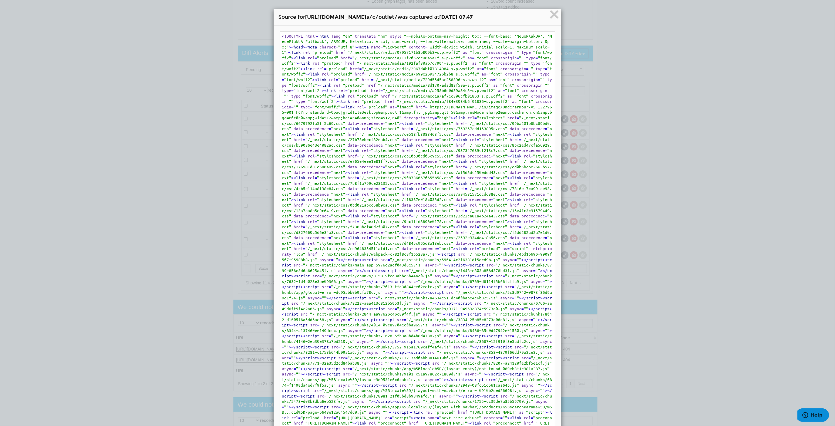
click at [282, 36] on span "<!DOCTYPE html>" at bounding box center [299, 36] width 35 height 4
drag, startPoint x: 279, startPoint y: 36, endPoint x: 538, endPoint y: 343, distance: 400.7
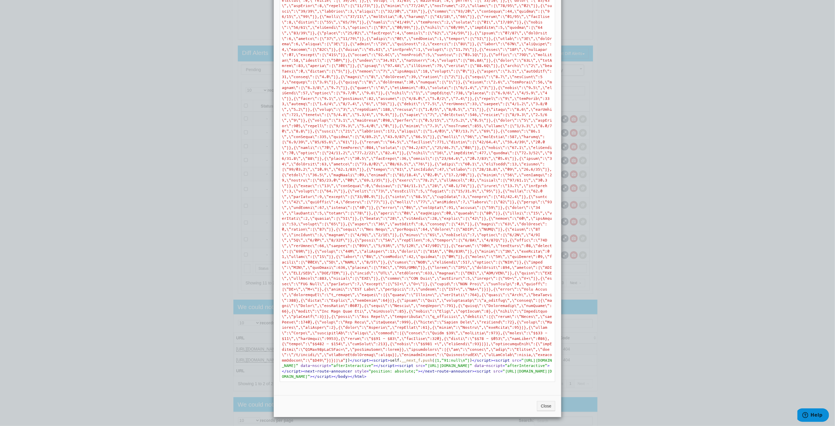
scroll to position [63404, 0]
click at [367, 376] on span "</ html >" at bounding box center [358, 376] width 16 height 4
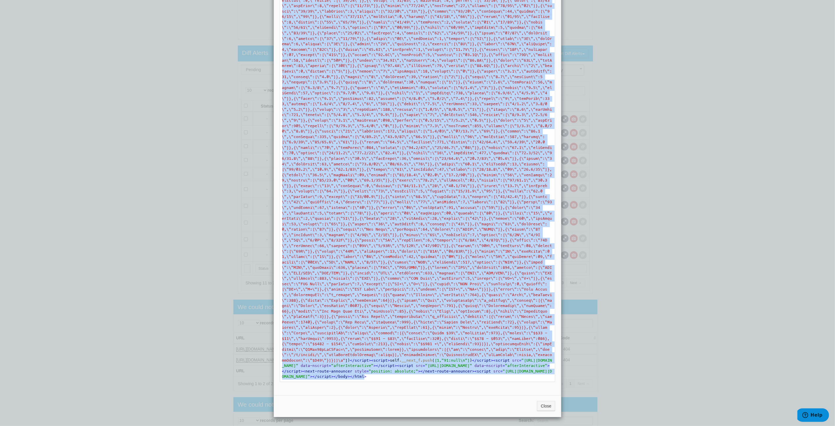
click at [367, 376] on span "</ html >" at bounding box center [358, 376] width 16 height 4
copy pre "<!DOCTYPE html> < html lang = "en" translate = "no" style = "--mobile-bottom-na…"
click at [714, 166] on div "× Source for [URL][DOMAIN_NAME] s/c/outlet/ was captured at [DATE] 07:47 <!DOCT…" at bounding box center [417, 213] width 835 height 426
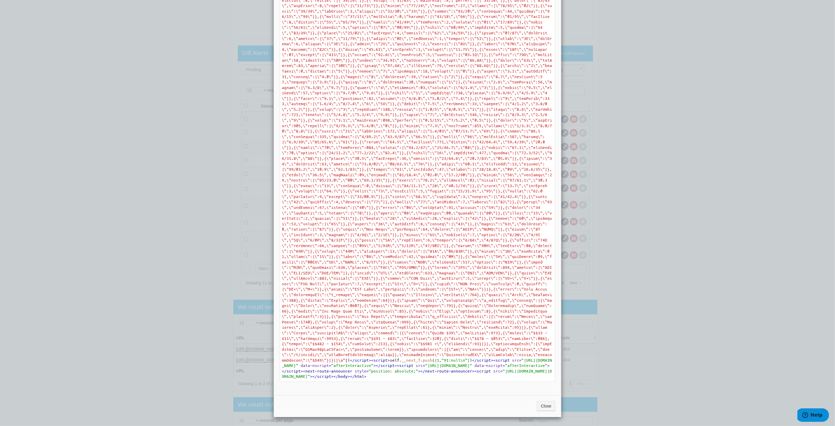
click at [698, 103] on div "× Source for [URL][DOMAIN_NAME] s/c/outlet/ was captured at [DATE] 07:47 <!DOCT…" at bounding box center [417, 213] width 835 height 426
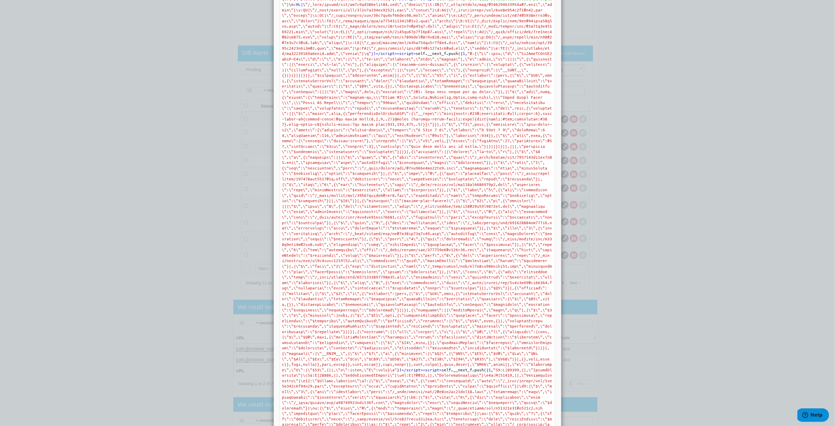
scroll to position [43019, 0]
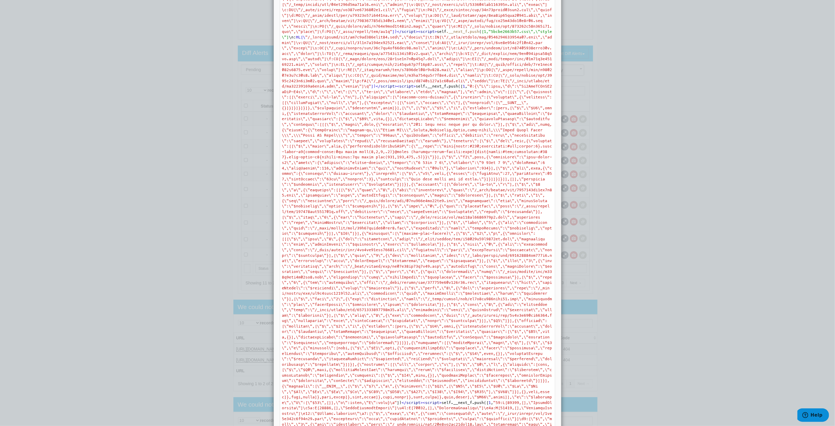
click at [740, 227] on div "× Source for [URL][DOMAIN_NAME] s/c/outlet/ was captured at [DATE] 07:47 <!DOCT…" at bounding box center [417, 213] width 835 height 426
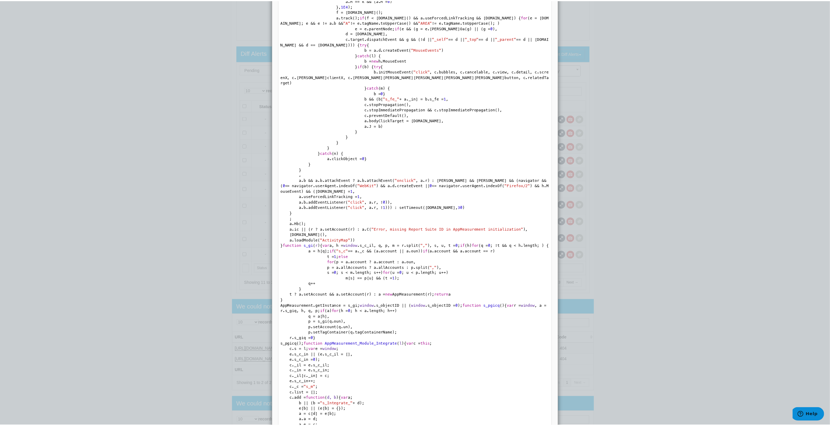
scroll to position [0, 0]
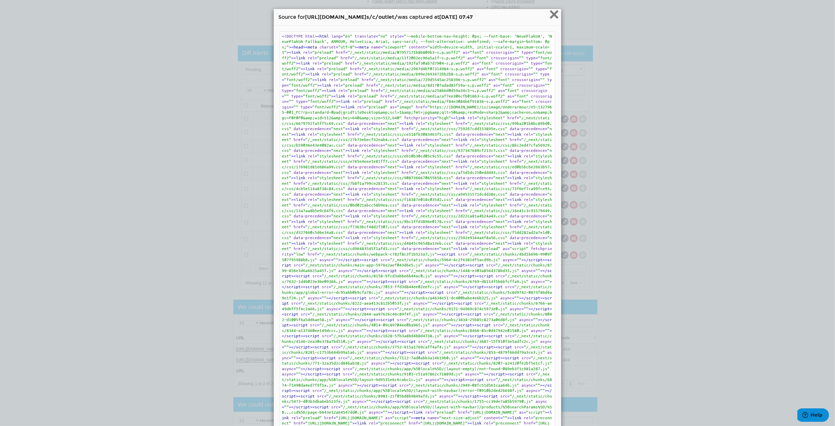
click at [551, 15] on span "×" at bounding box center [554, 14] width 10 height 20
